Goal: Find specific page/section: Find specific page/section

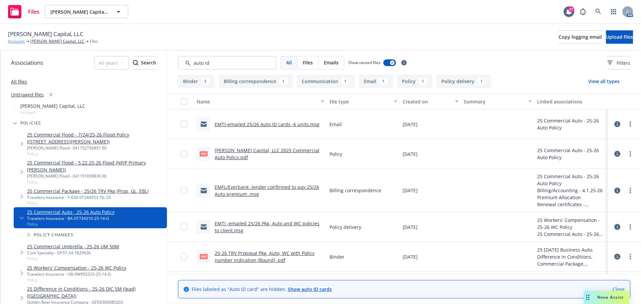
click at [18, 43] on link "Accounts" at bounding box center [16, 41] width 17 height 6
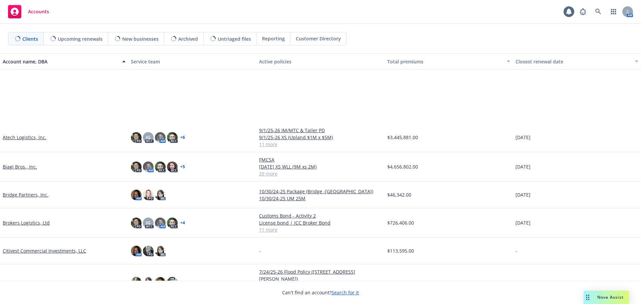
scroll to position [134, 0]
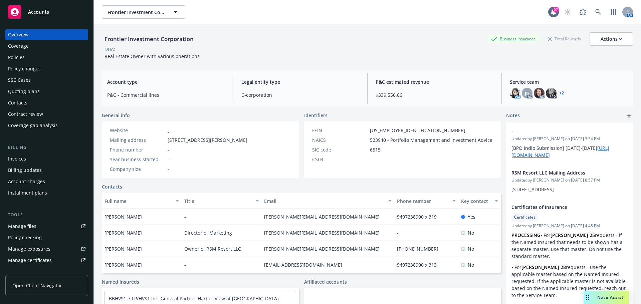
click at [33, 56] on div "Policies" at bounding box center [47, 57] width 78 height 11
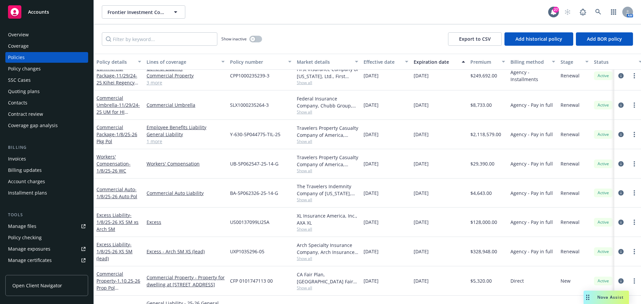
scroll to position [200, 0]
